Goal: Obtain resource: Download file/media

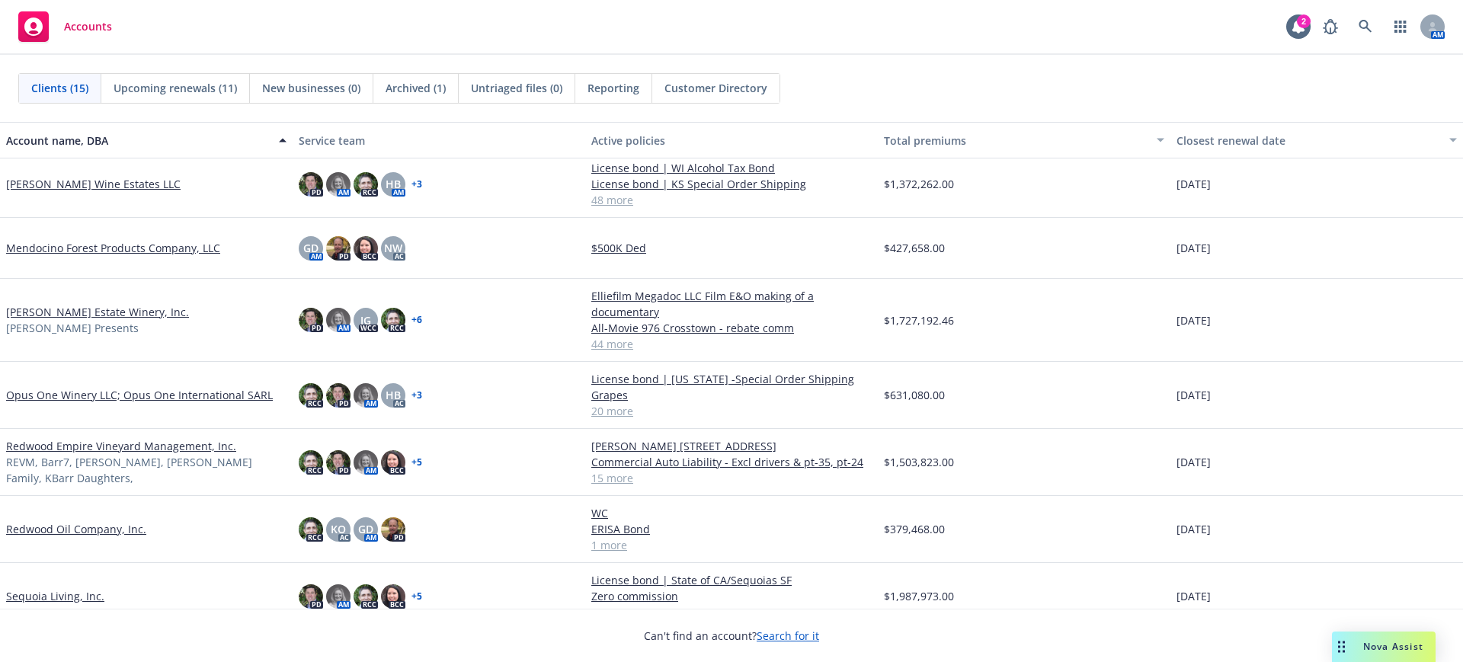
scroll to position [381, 0]
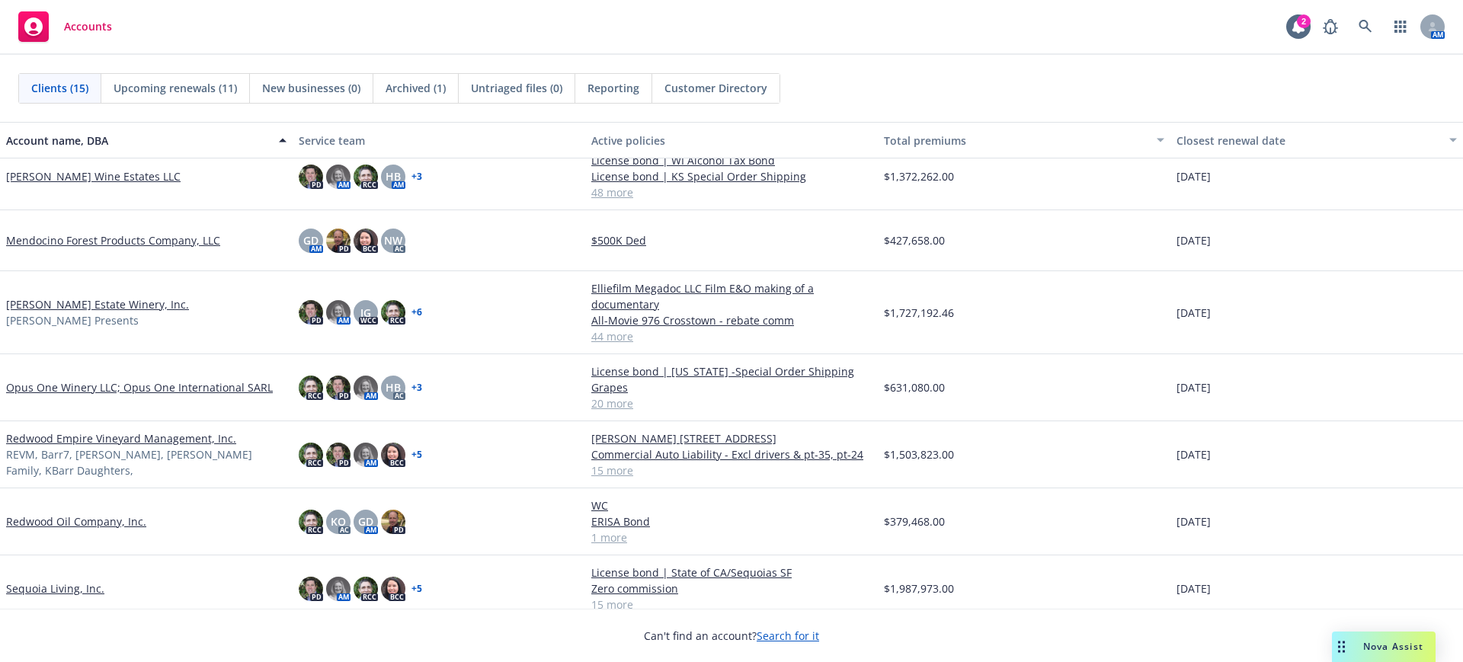
click at [71, 385] on link "Opus One Winery LLC; Opus One International SARL" at bounding box center [139, 387] width 267 height 16
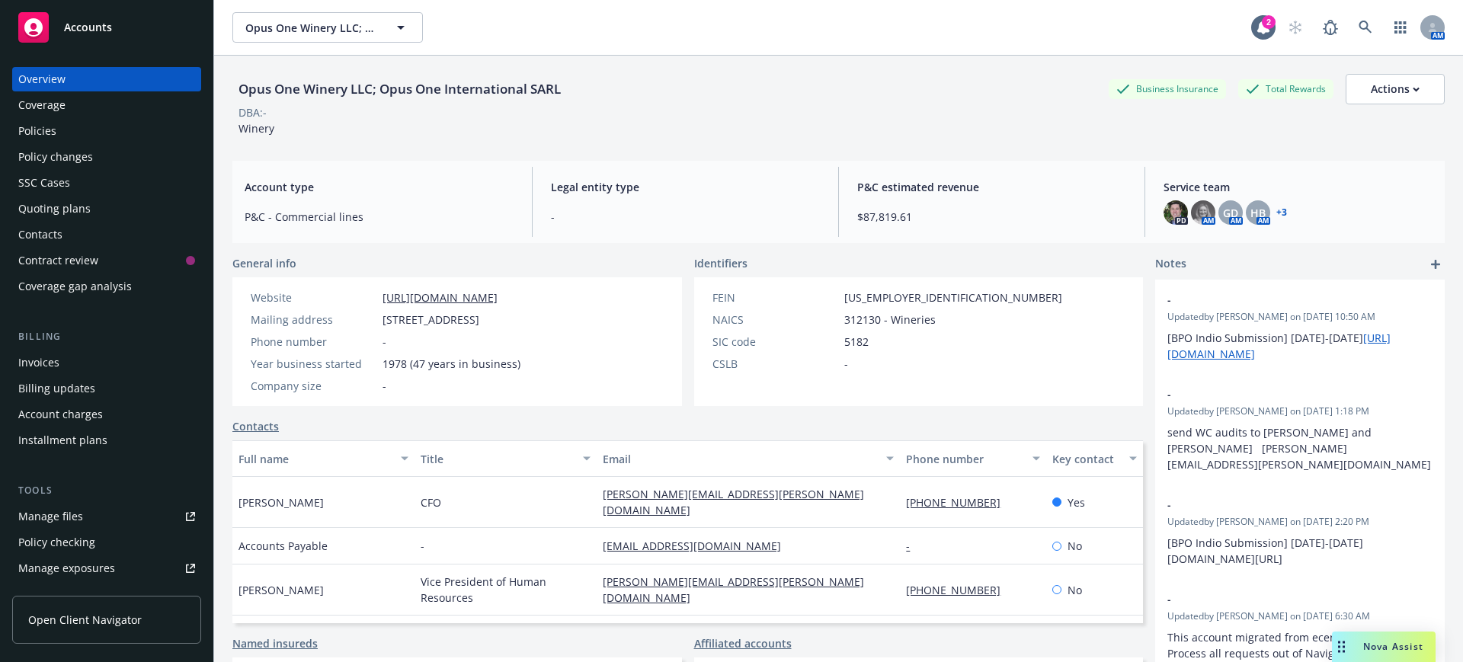
click at [31, 129] on div "Policies" at bounding box center [37, 131] width 38 height 24
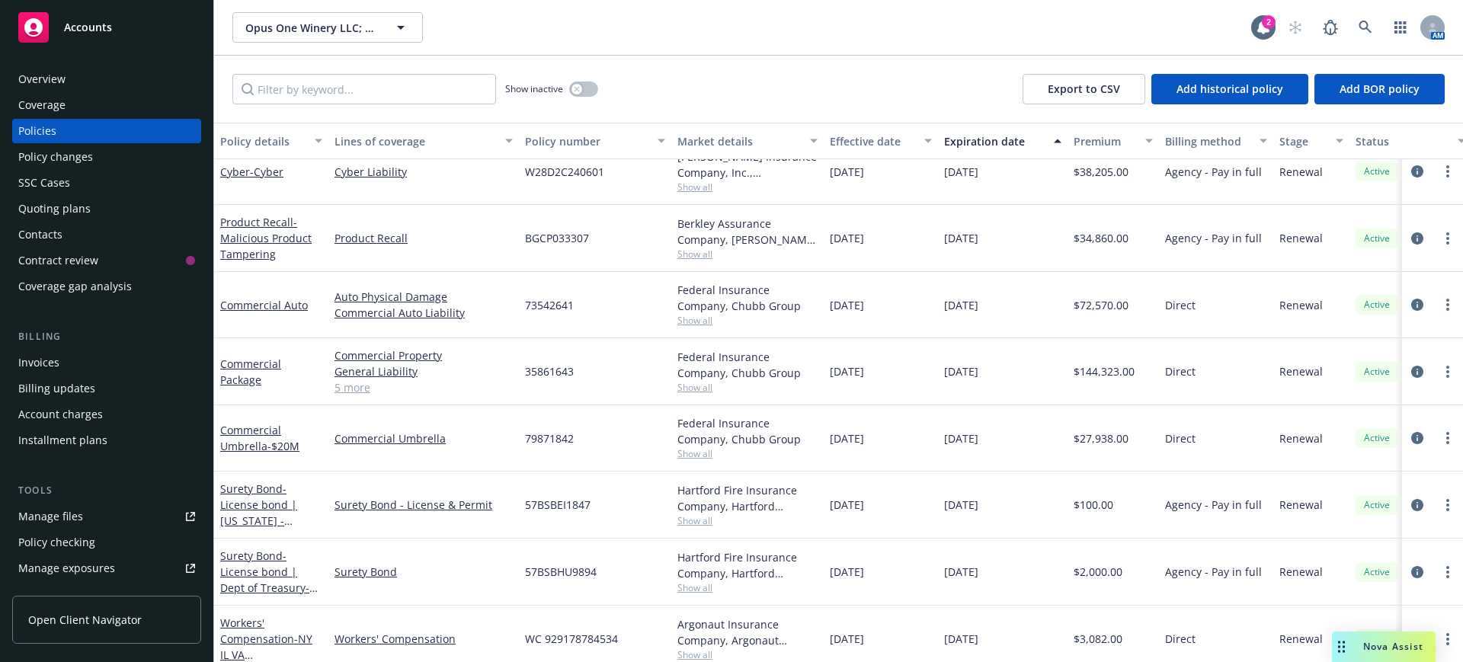
scroll to position [191, 0]
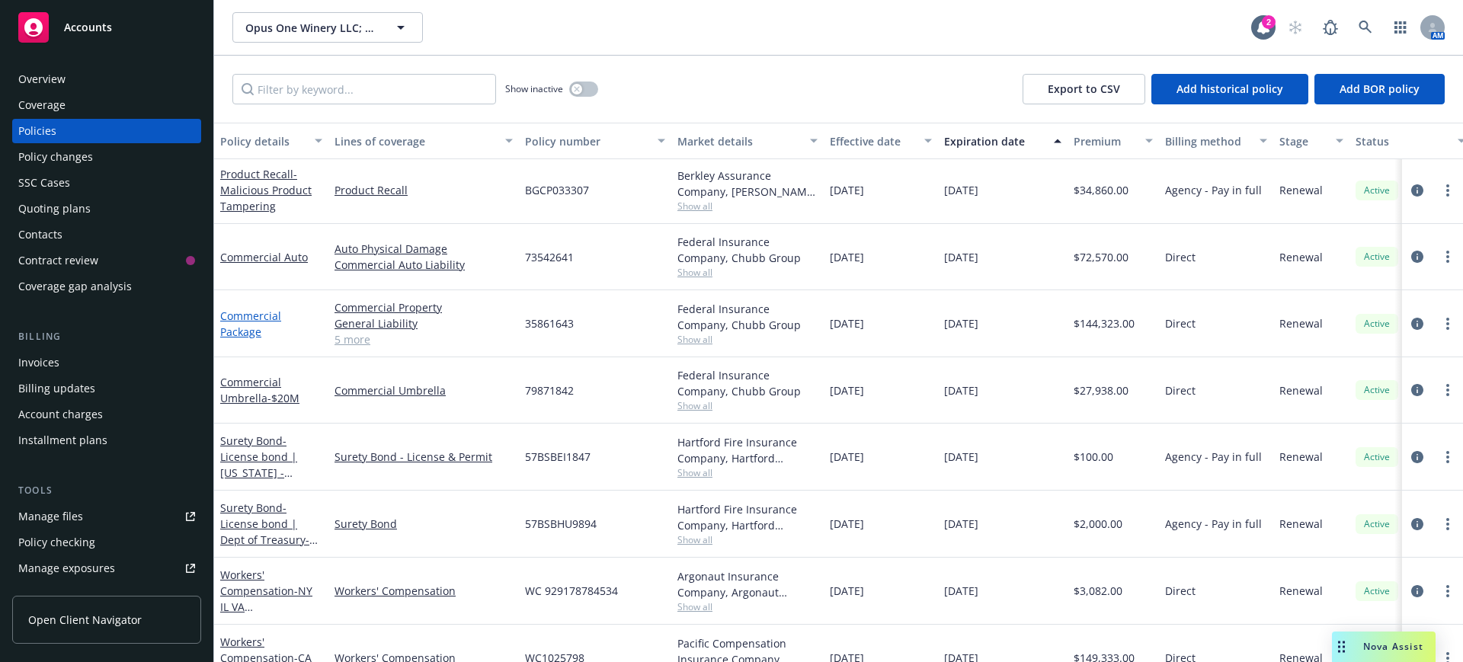
click at [252, 315] on link "Commercial Package" at bounding box center [250, 324] width 61 height 30
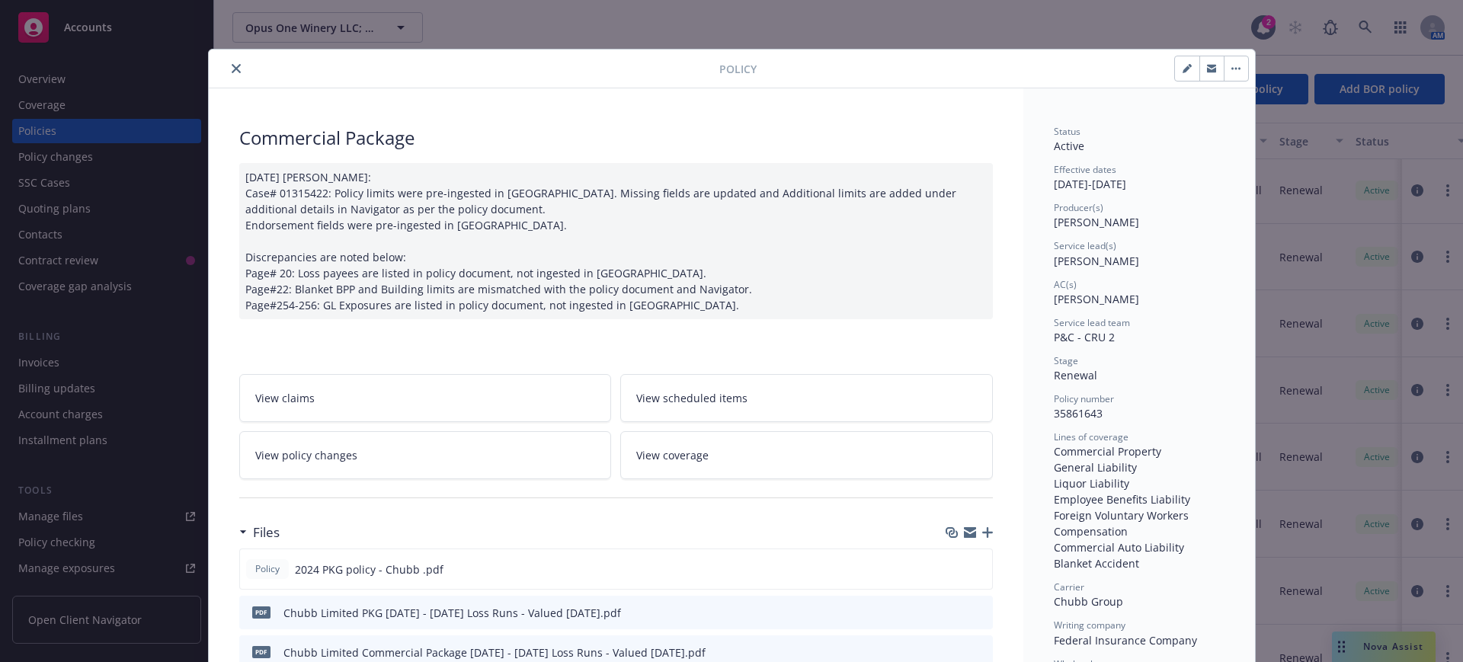
drag, startPoint x: 584, startPoint y: 65, endPoint x: 621, endPoint y: 68, distance: 37.5
click at [621, 68] on div at bounding box center [467, 68] width 504 height 18
click at [232, 64] on icon "close" at bounding box center [236, 68] width 9 height 9
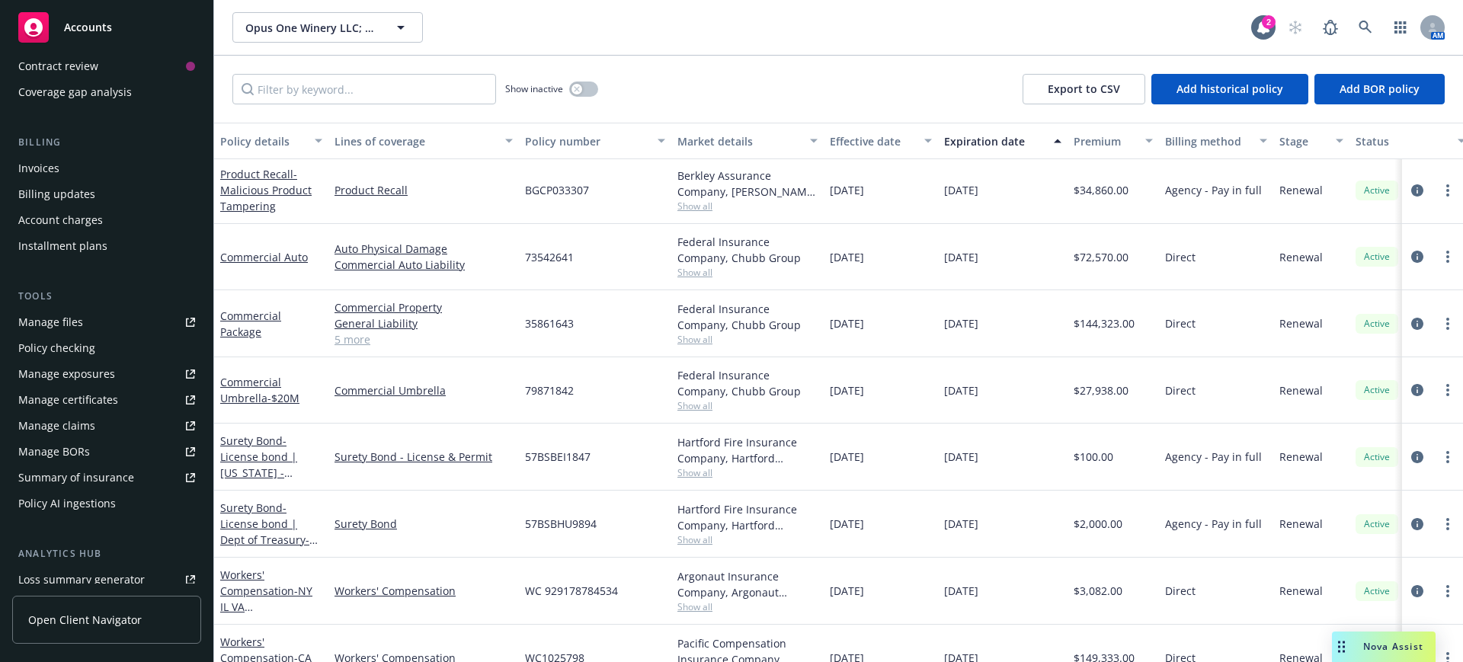
scroll to position [286, 0]
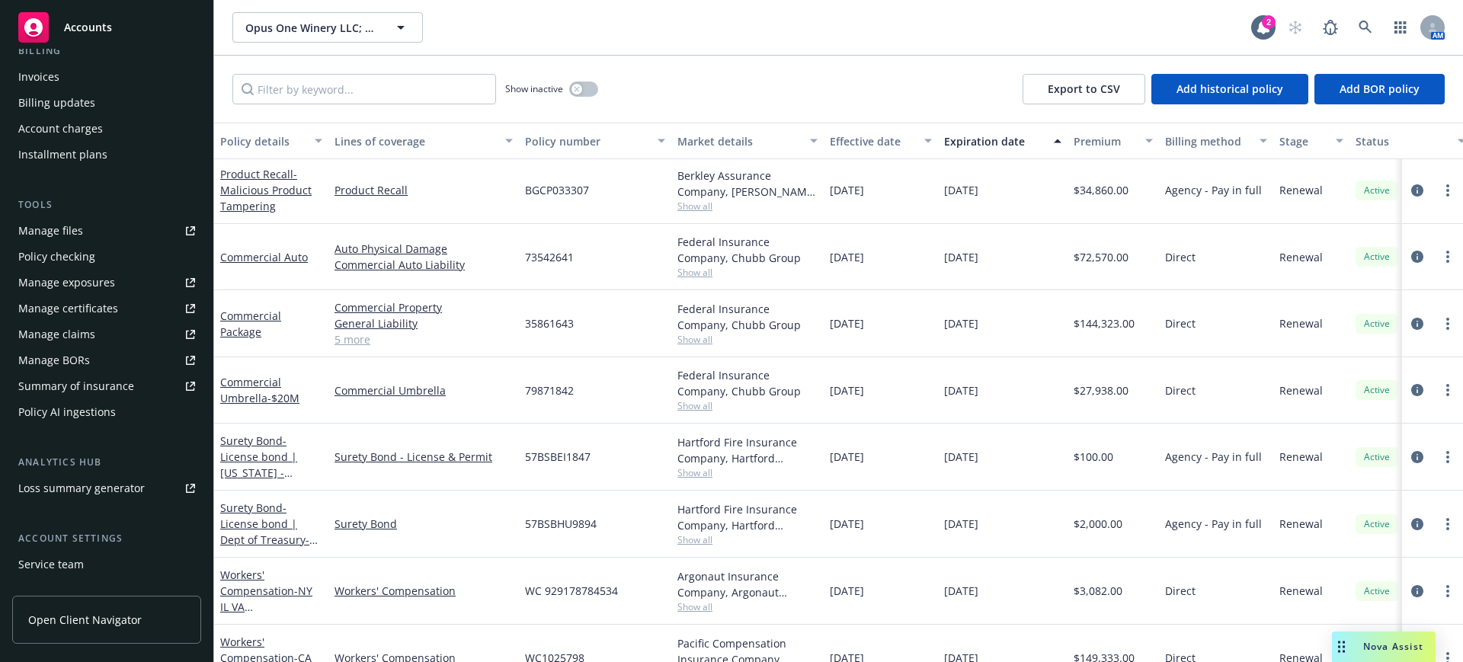
click at [62, 229] on div "Manage files" at bounding box center [50, 231] width 65 height 24
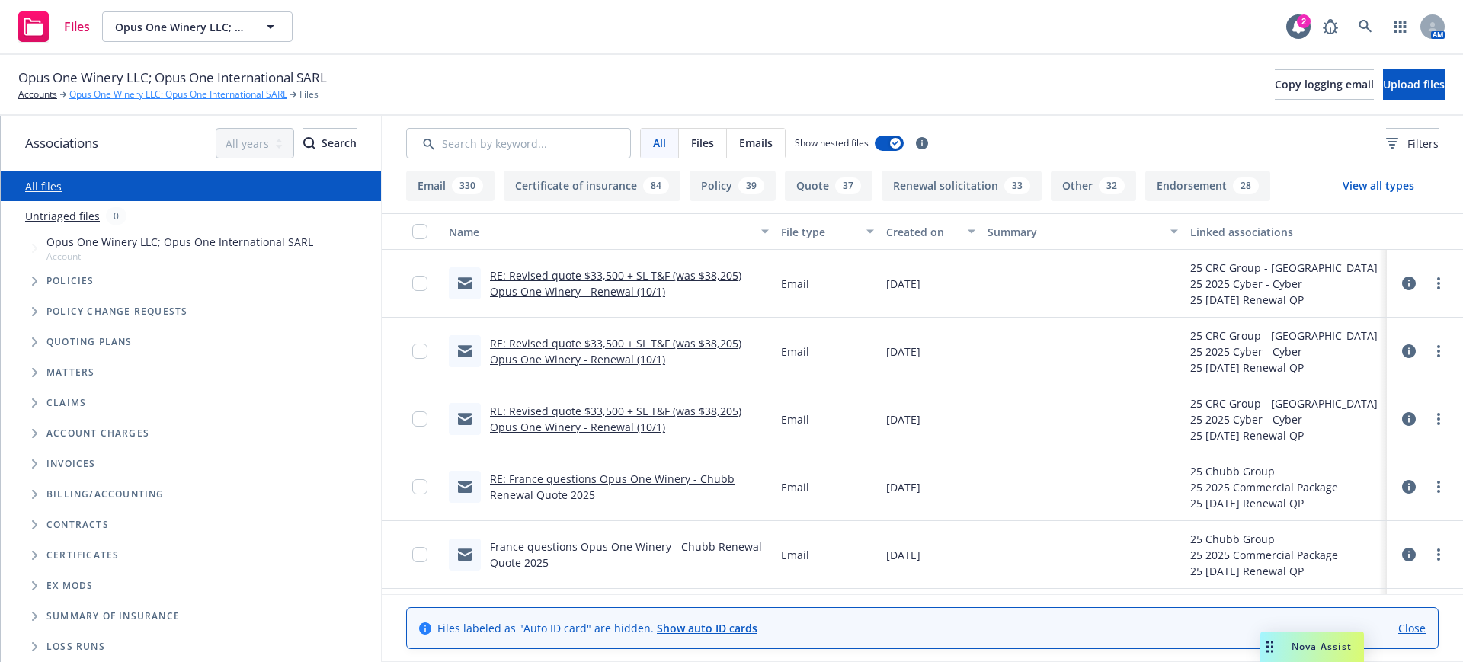
click at [104, 92] on link "Opus One Winery LLC; Opus One International SARL" at bounding box center [178, 95] width 218 height 14
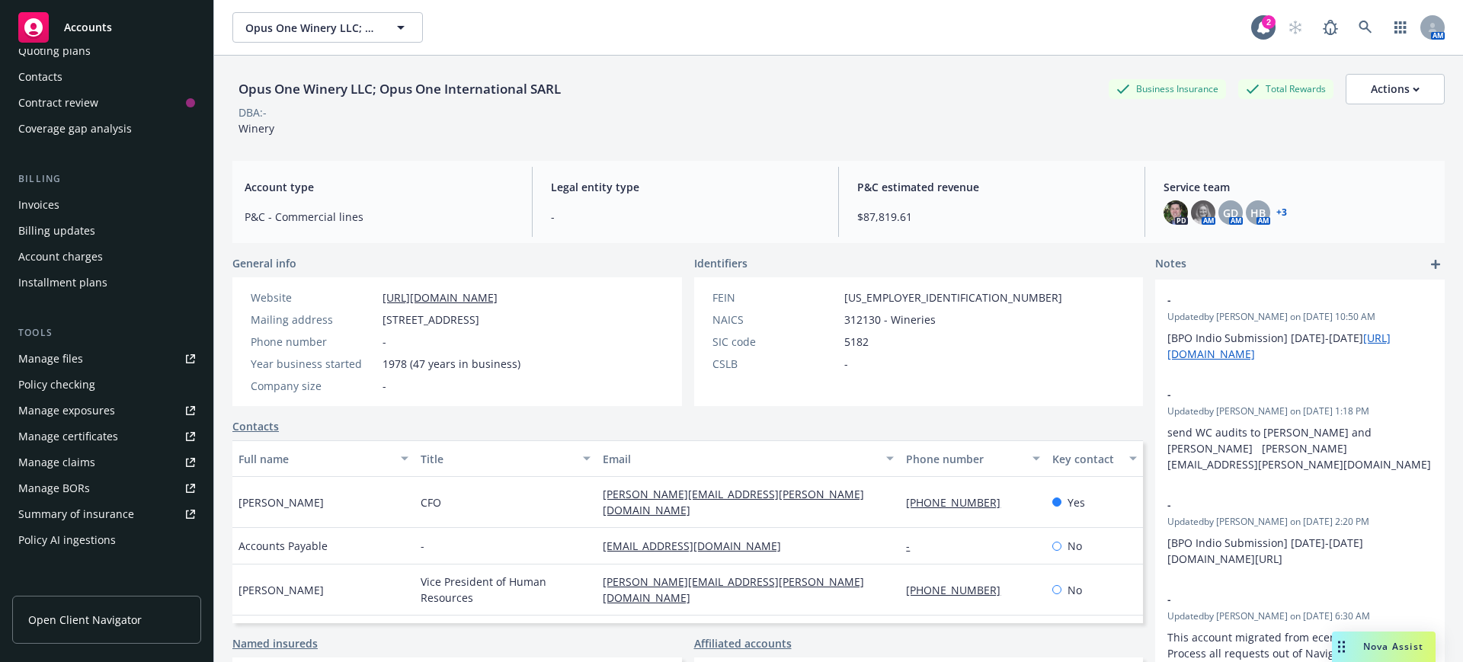
scroll to position [191, 0]
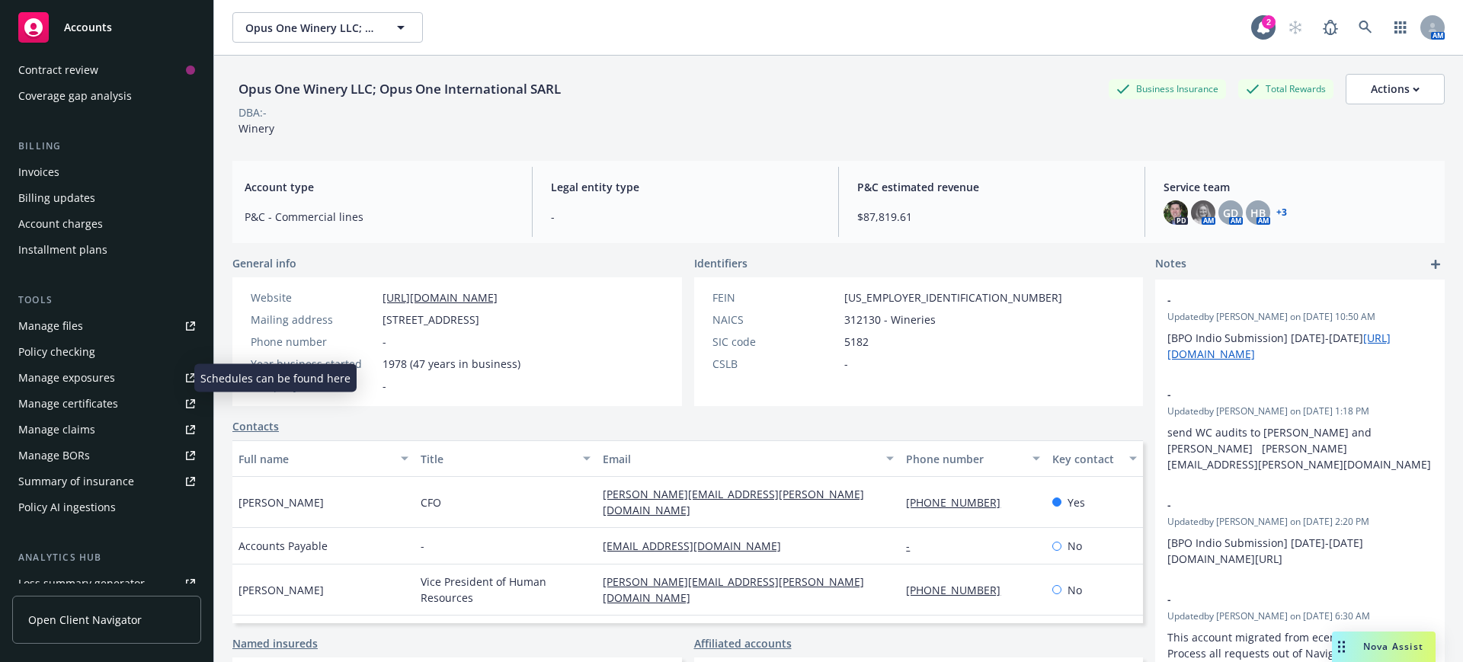
click at [73, 374] on div "Manage exposures" at bounding box center [66, 378] width 97 height 24
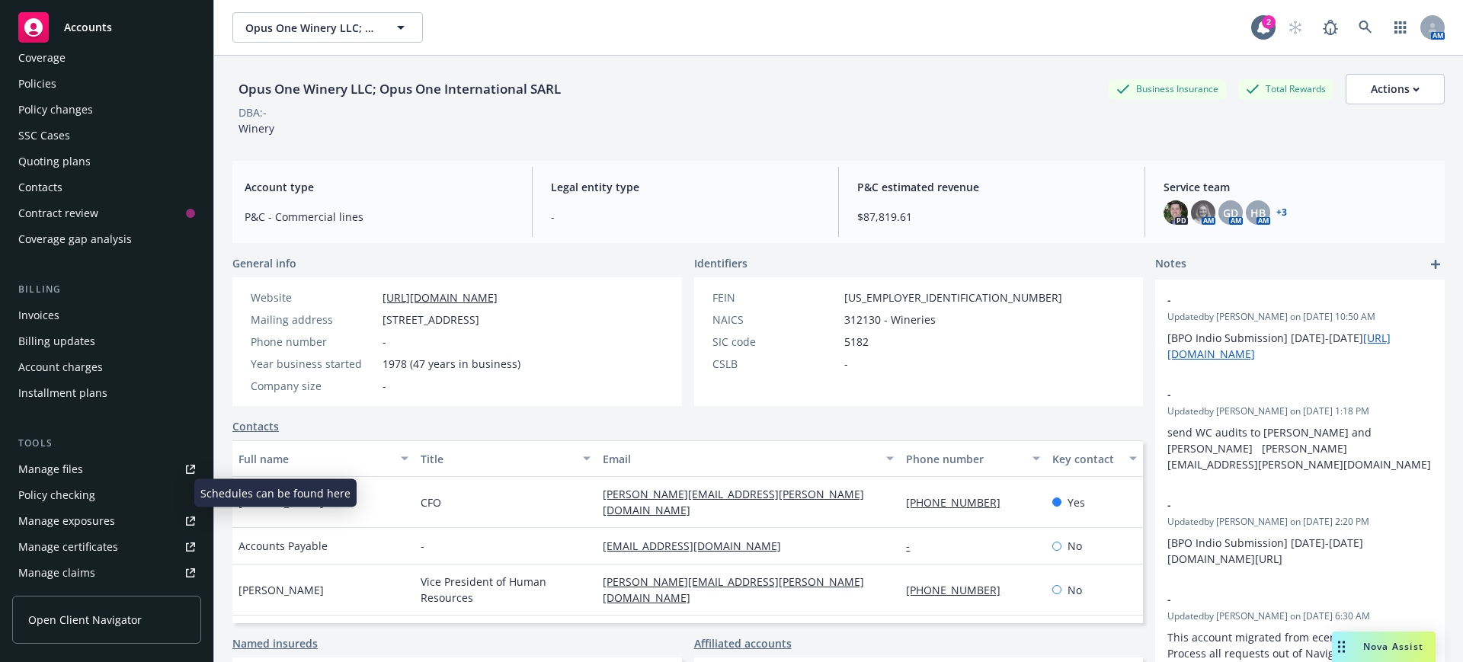
scroll to position [0, 0]
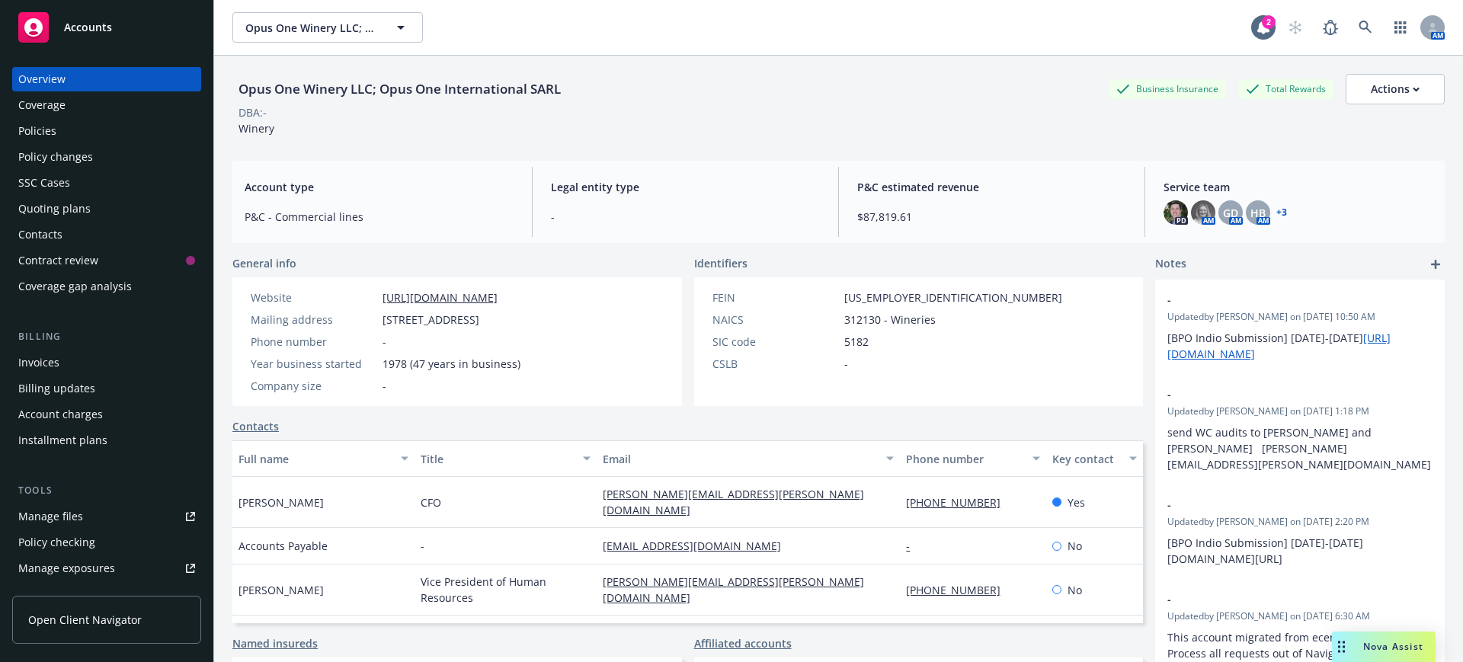
click at [36, 127] on div "Policies" at bounding box center [37, 131] width 38 height 24
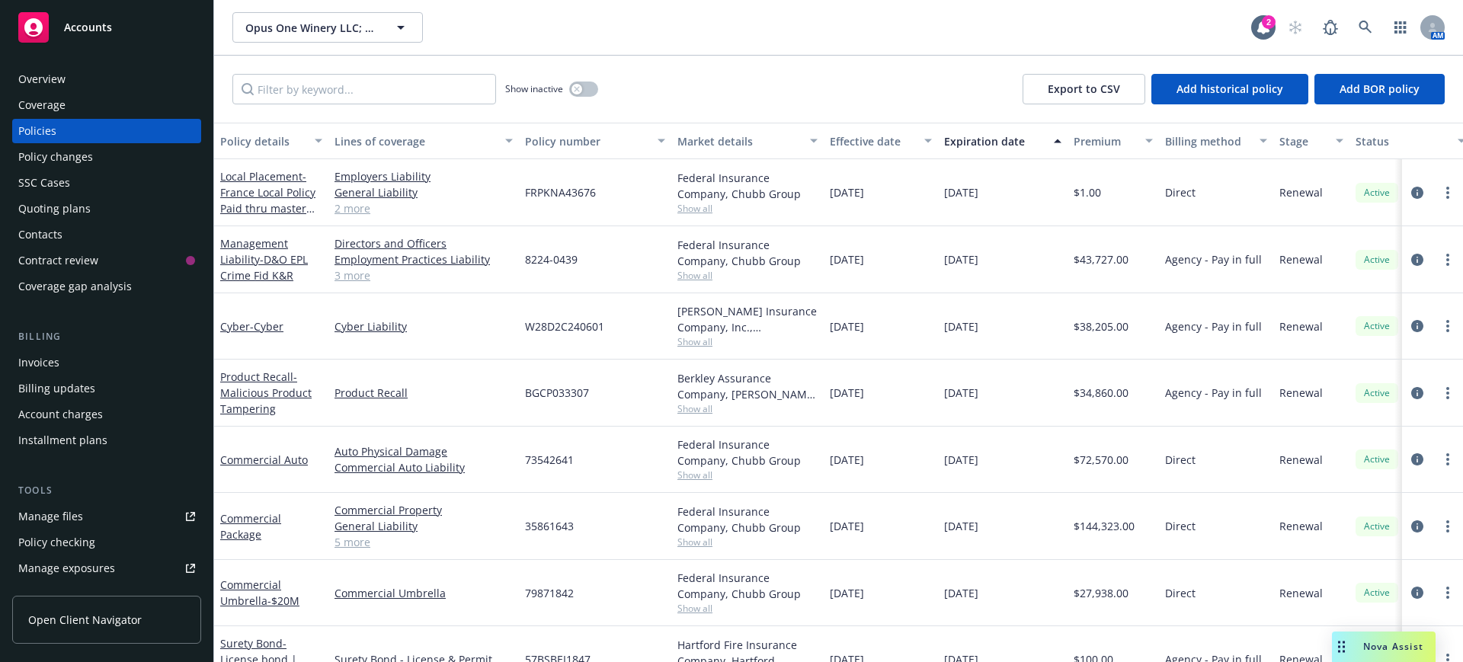
scroll to position [191, 0]
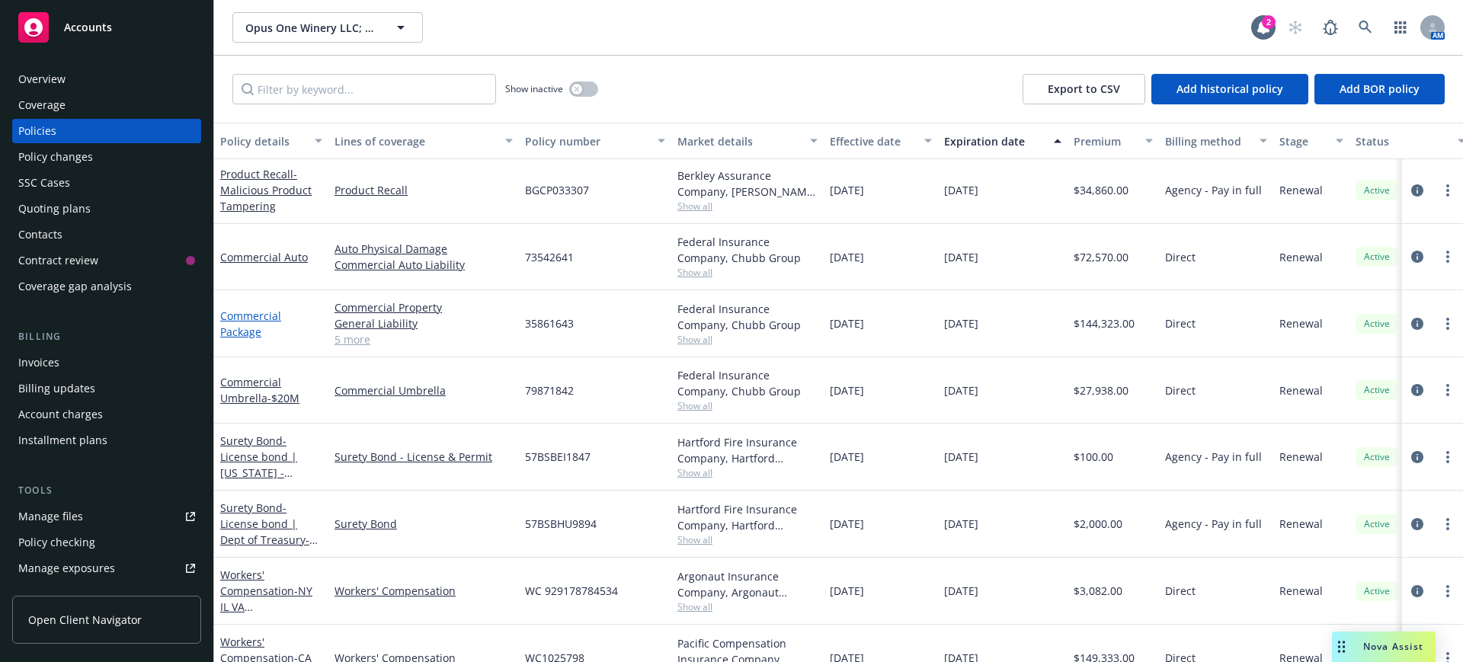
click at [237, 315] on link "Commercial Package" at bounding box center [250, 324] width 61 height 30
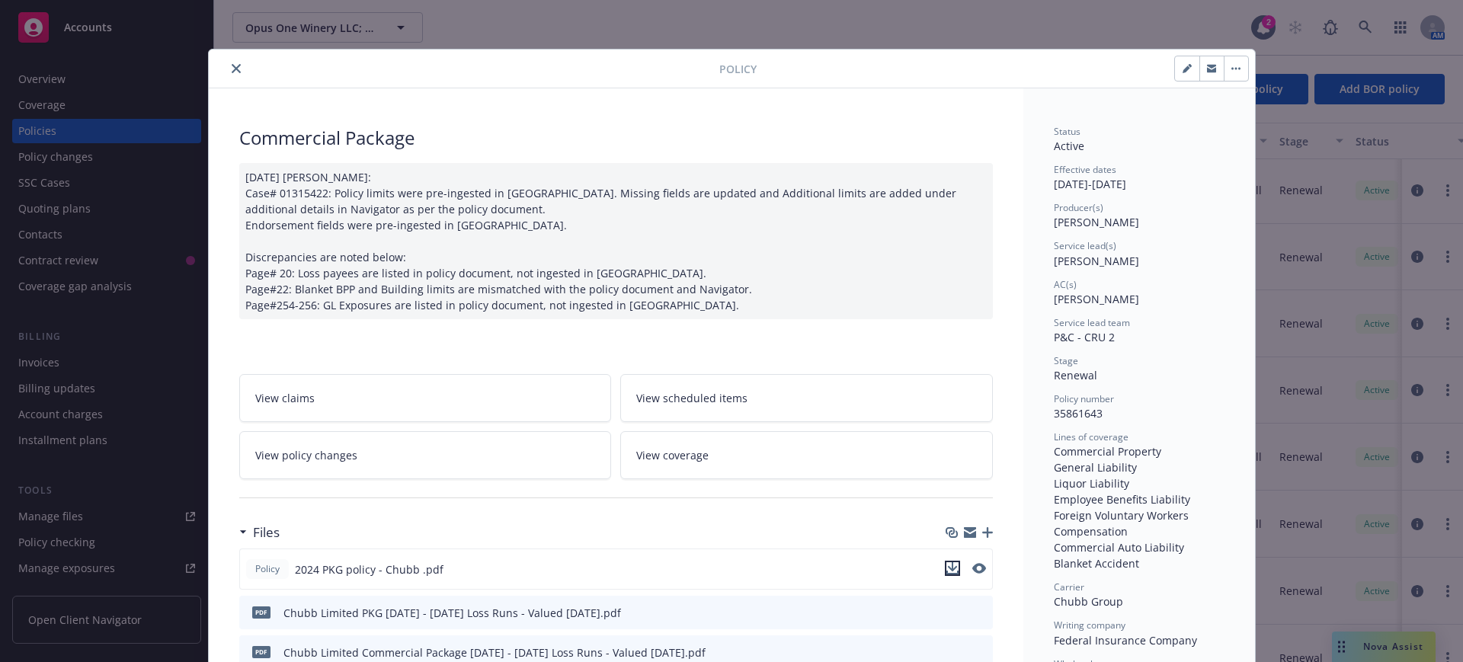
click at [946, 566] on icon "download file" at bounding box center [952, 568] width 12 height 12
click at [933, 69] on div at bounding box center [1003, 69] width 492 height 26
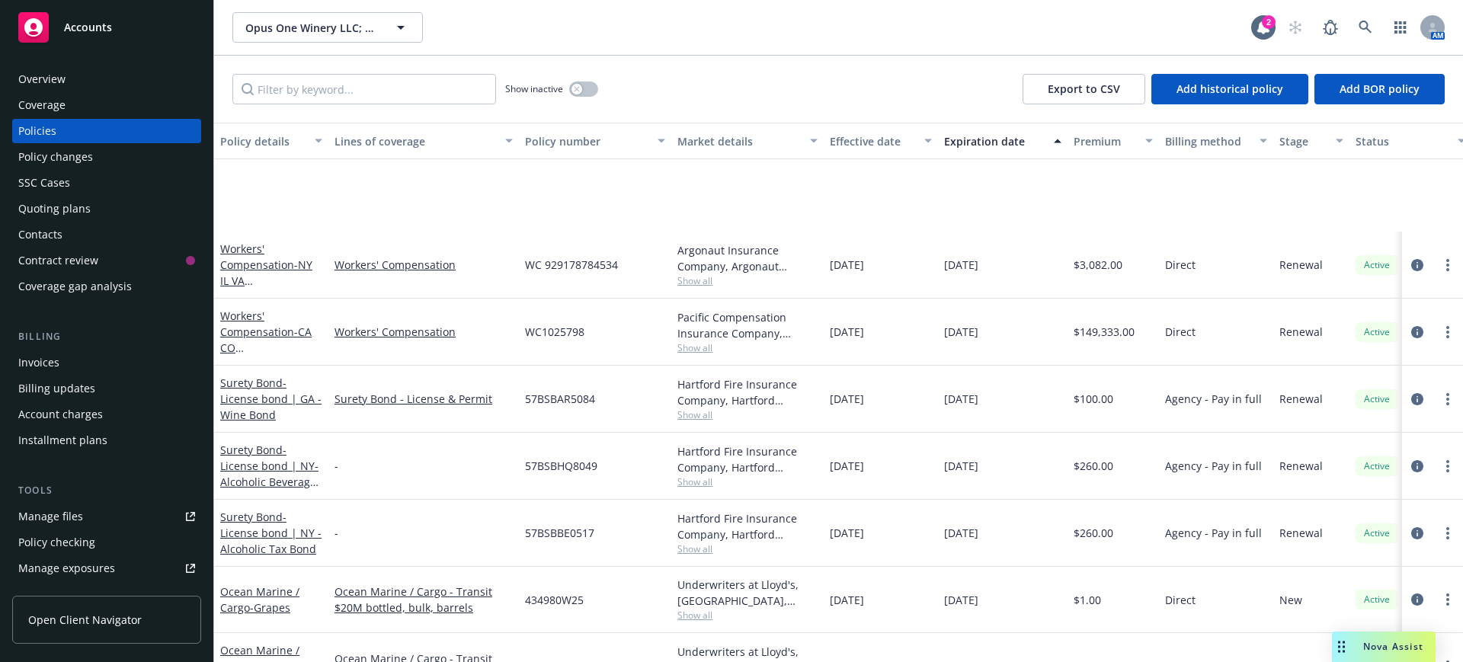
scroll to position [667, 0]
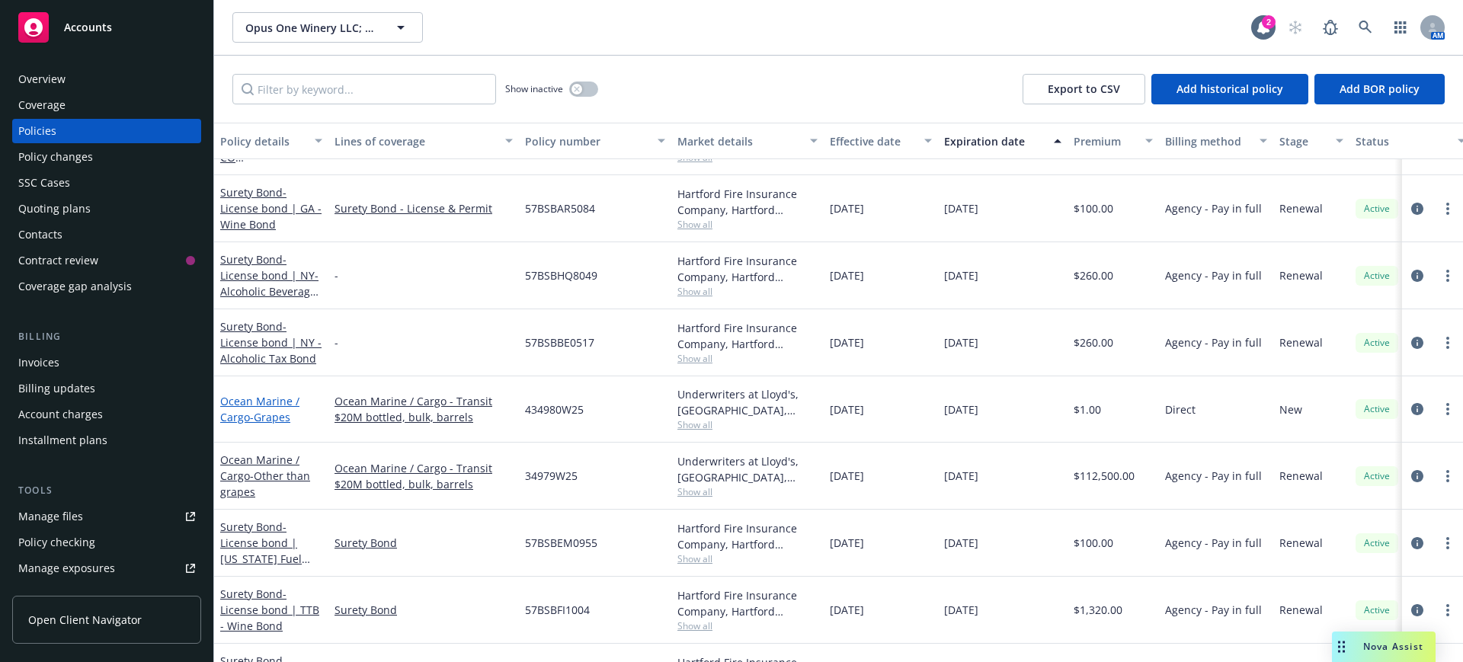
click at [266, 400] on link "Ocean Marine / Cargo - Grapes" at bounding box center [259, 409] width 79 height 30
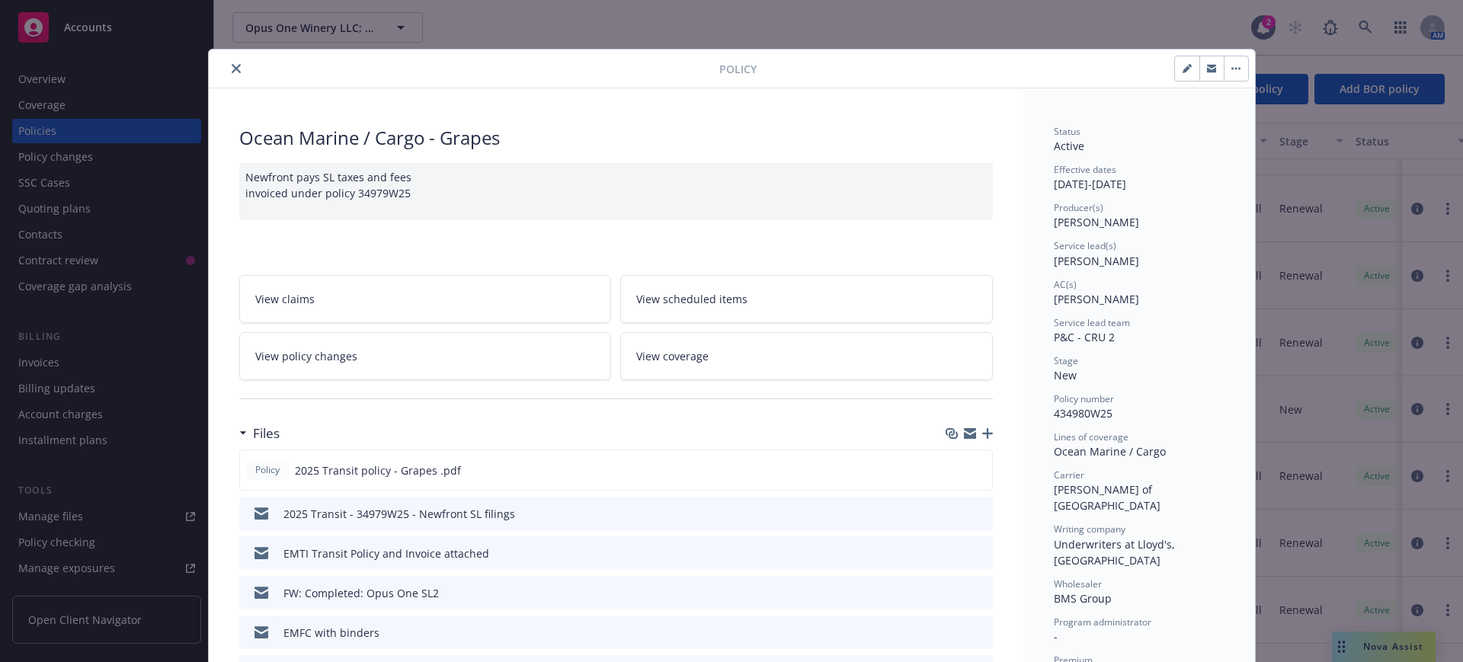
click at [232, 66] on icon "close" at bounding box center [236, 68] width 9 height 9
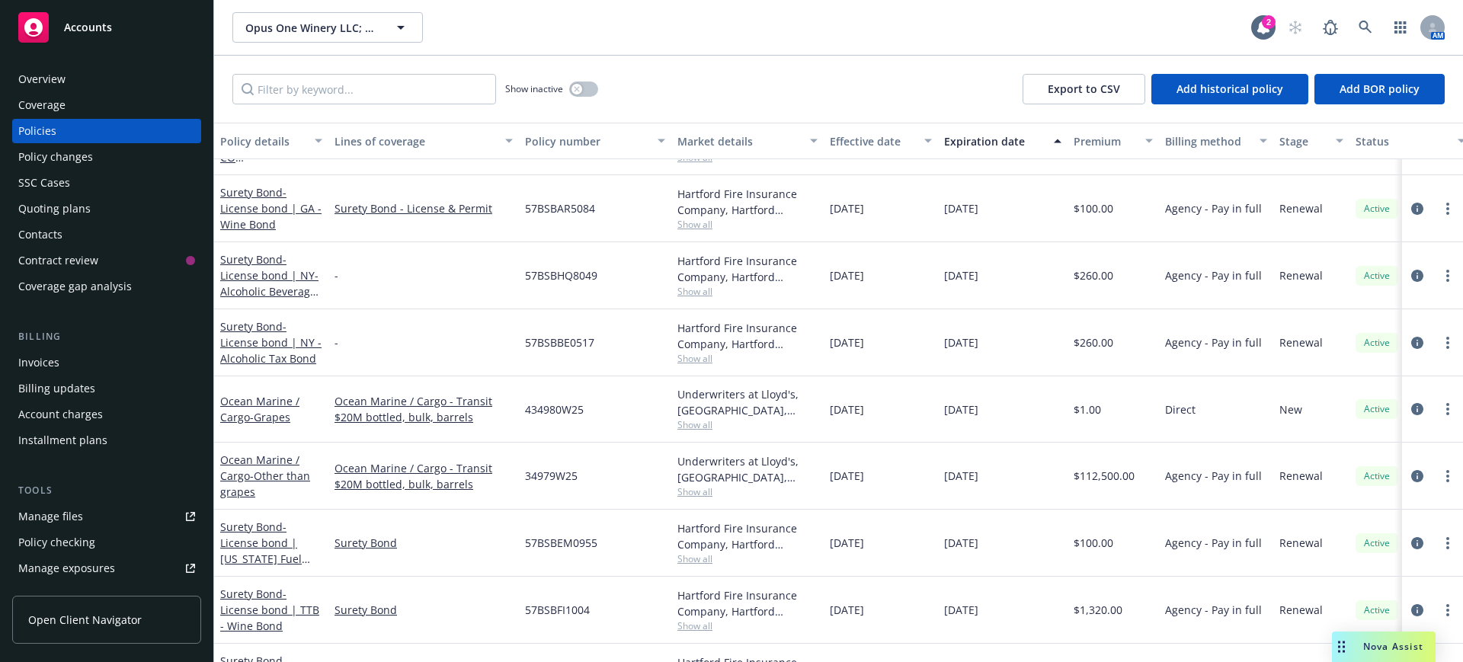
click at [39, 126] on div "Policies" at bounding box center [37, 131] width 38 height 24
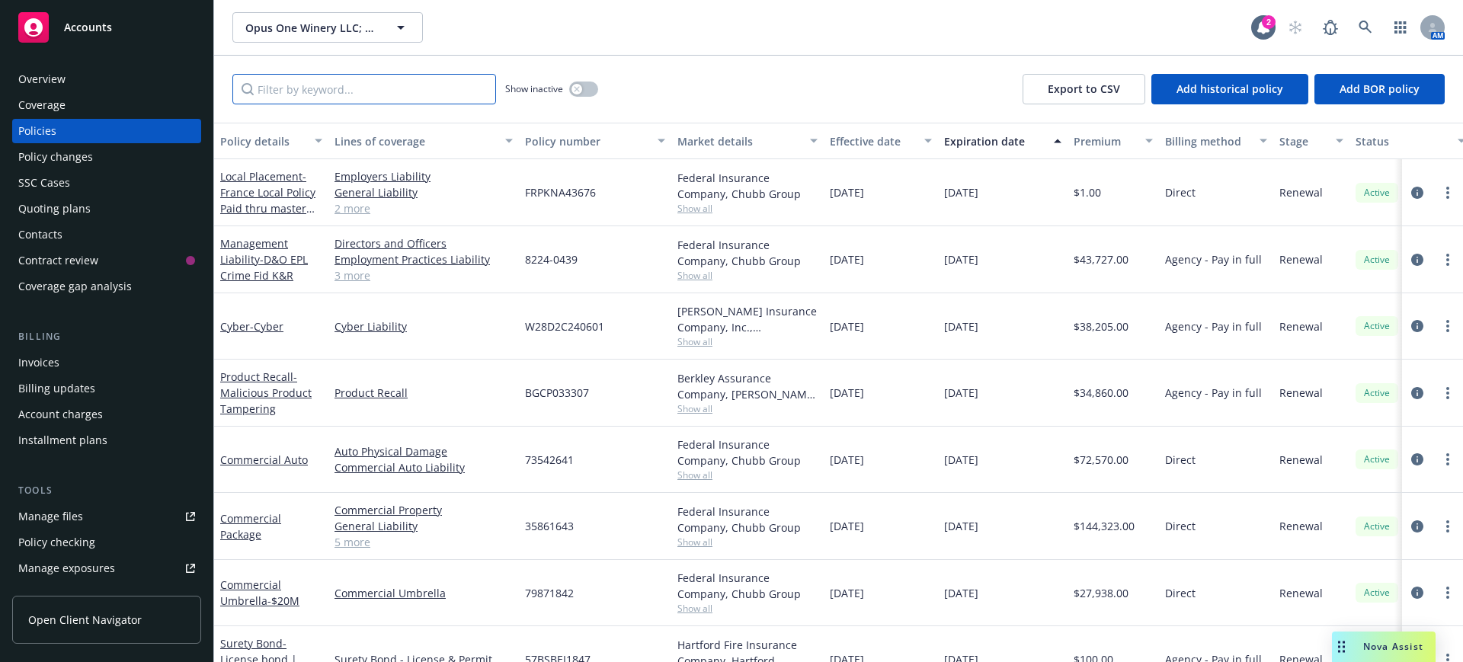
click at [322, 88] on input "Filter by keyword..." at bounding box center [364, 89] width 264 height 30
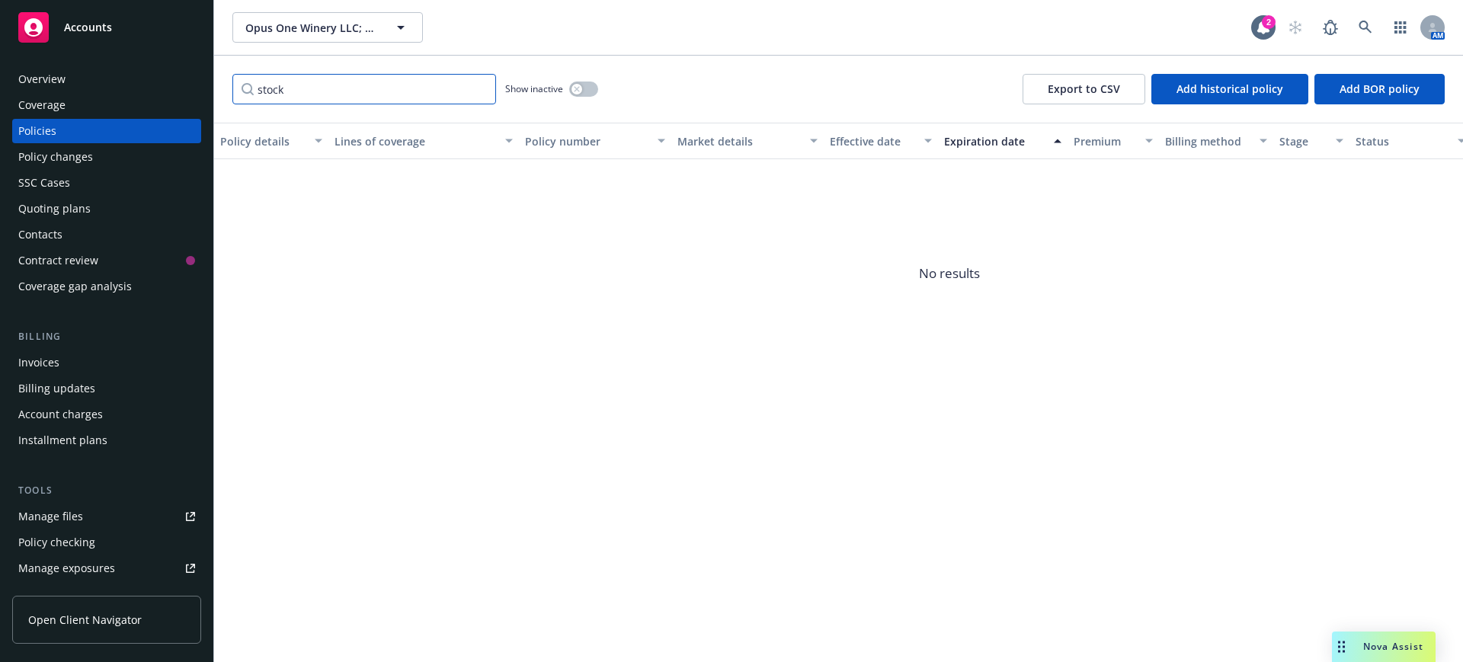
type input "stock"
click at [584, 86] on button "button" at bounding box center [583, 89] width 29 height 15
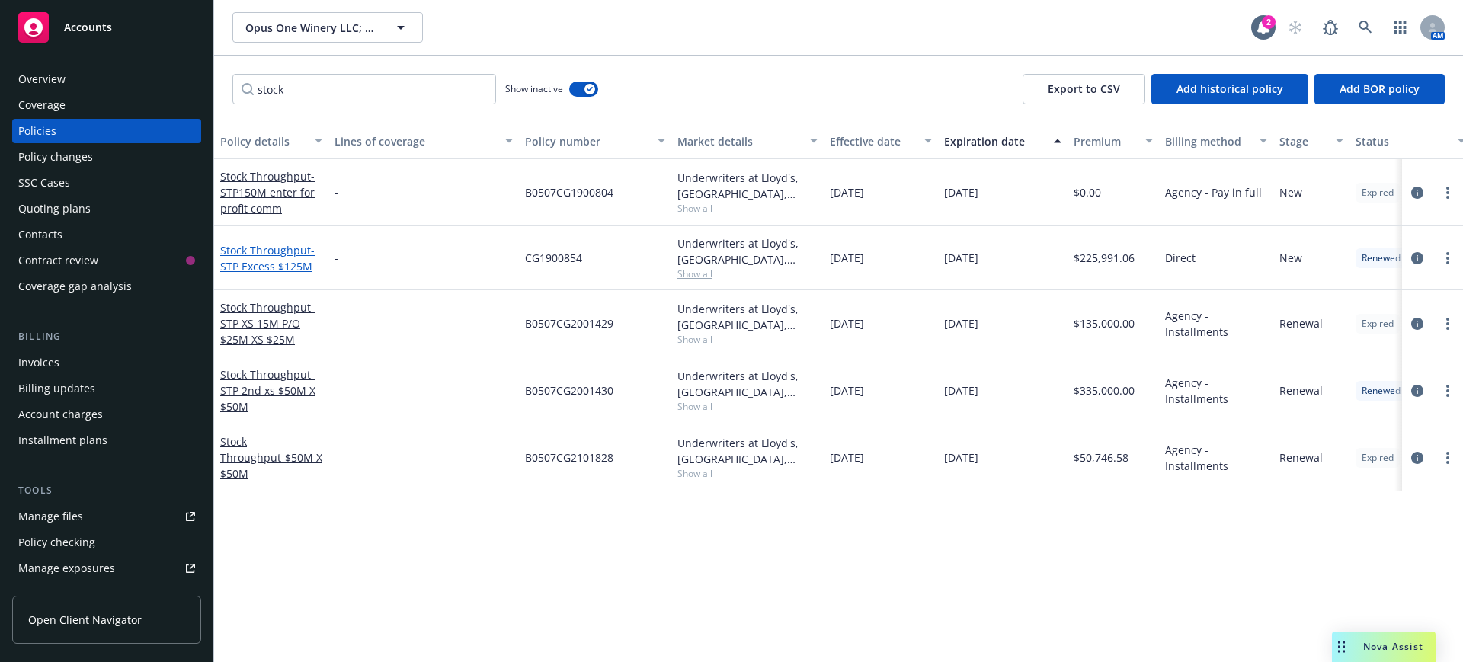
click at [266, 261] on span "- STP Excess $125M" at bounding box center [267, 258] width 94 height 30
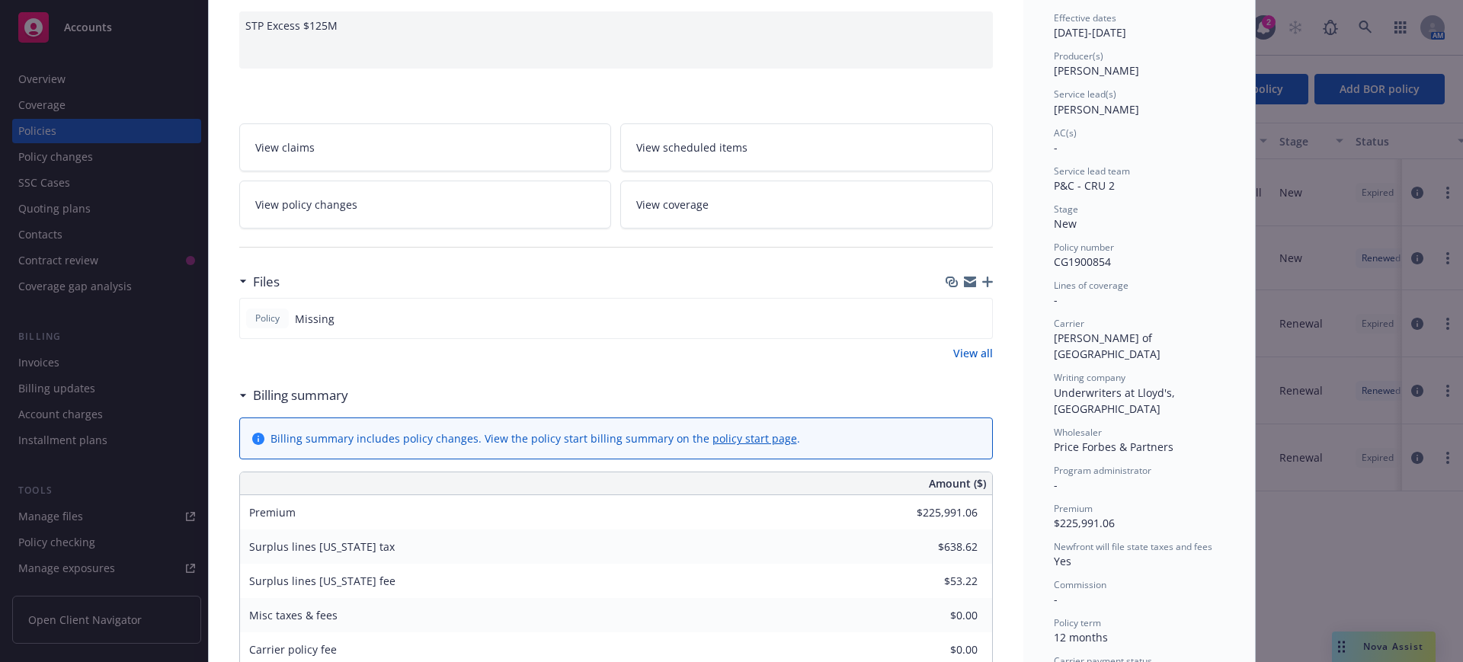
scroll to position [95, 0]
